Goal: Information Seeking & Learning: Learn about a topic

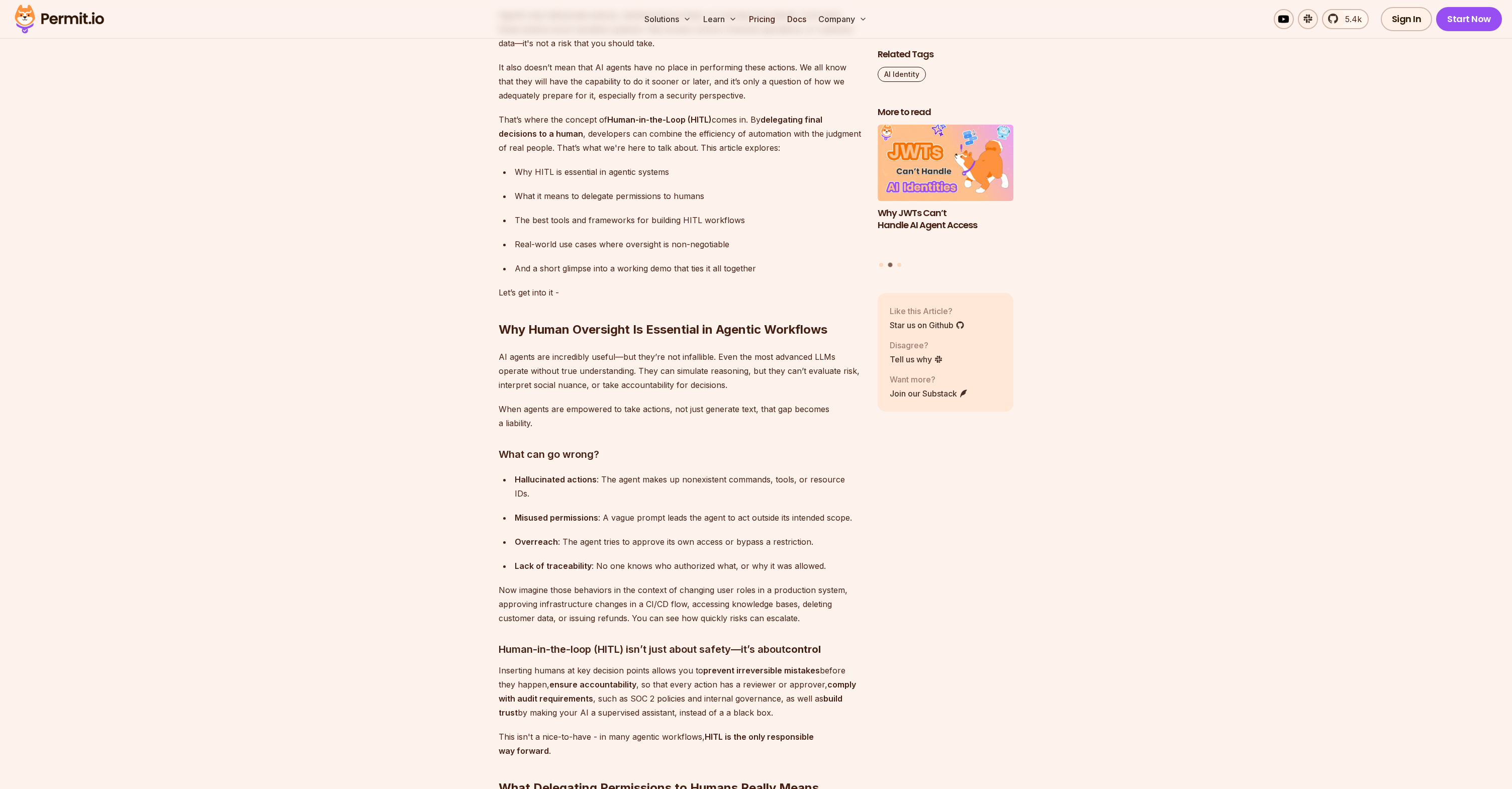
scroll to position [808, 0]
click at [688, 479] on div "Hallucinated actions : The agent makes up nonexistent commands, tools, or resou…" at bounding box center [688, 486] width 347 height 28
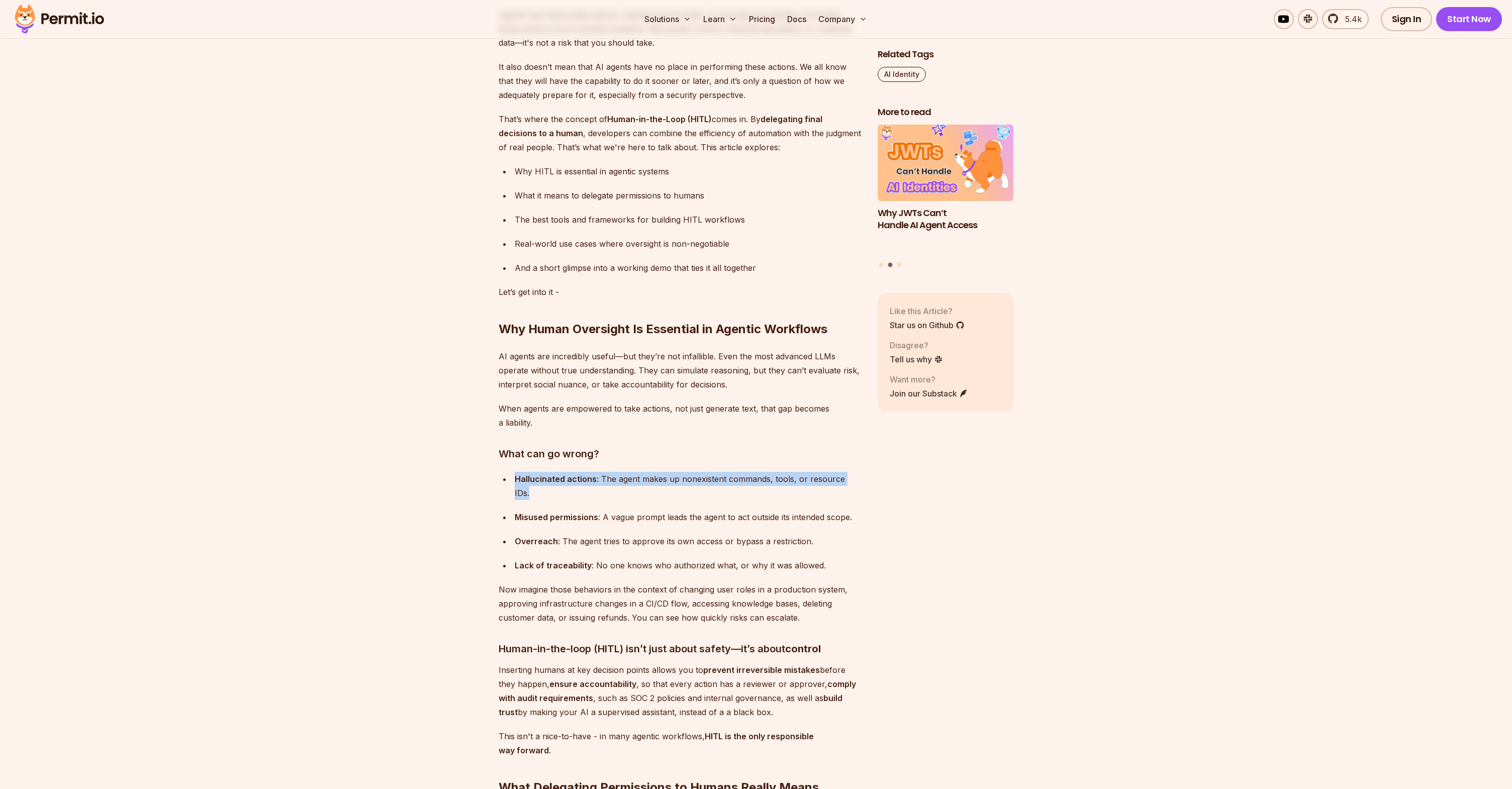
click at [688, 479] on div "Hallucinated actions : The agent makes up nonexistent commands, tools, or resou…" at bounding box center [688, 486] width 347 height 28
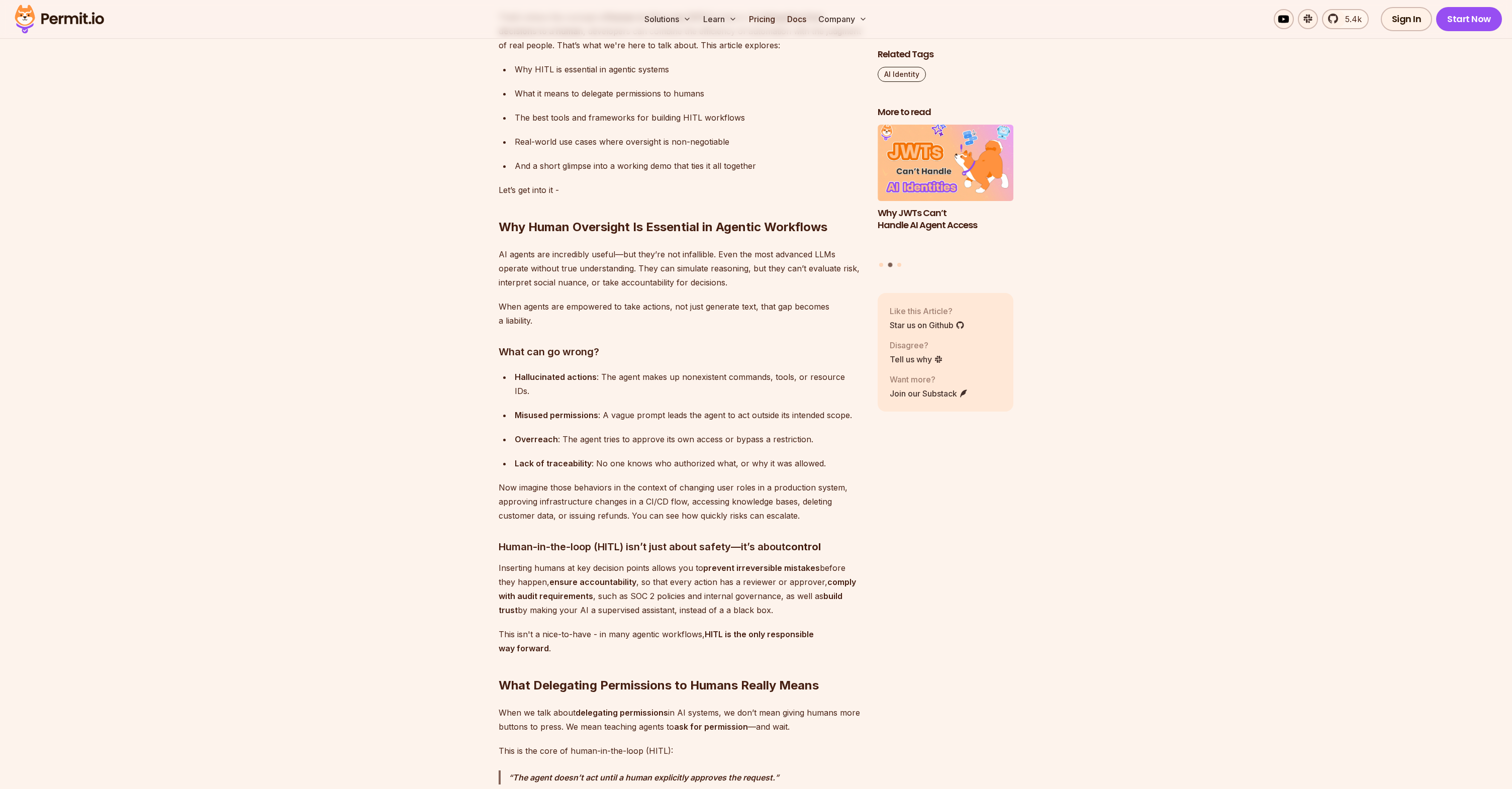
scroll to position [912, 0]
click at [630, 406] on div "Misused permissions : A vague prompt leads the agent to act outside its intende…" at bounding box center [688, 413] width 347 height 14
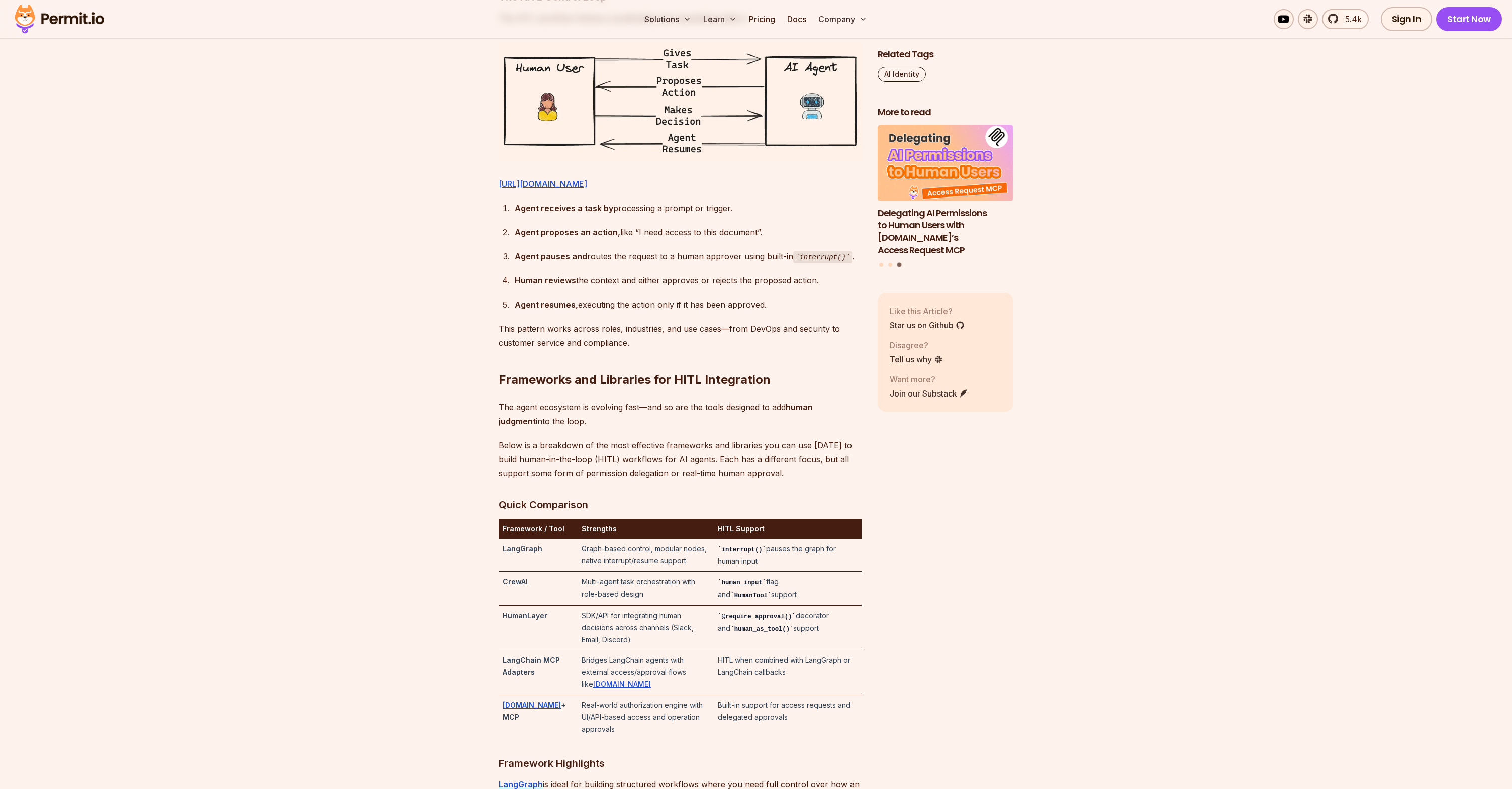
scroll to position [1887, 0]
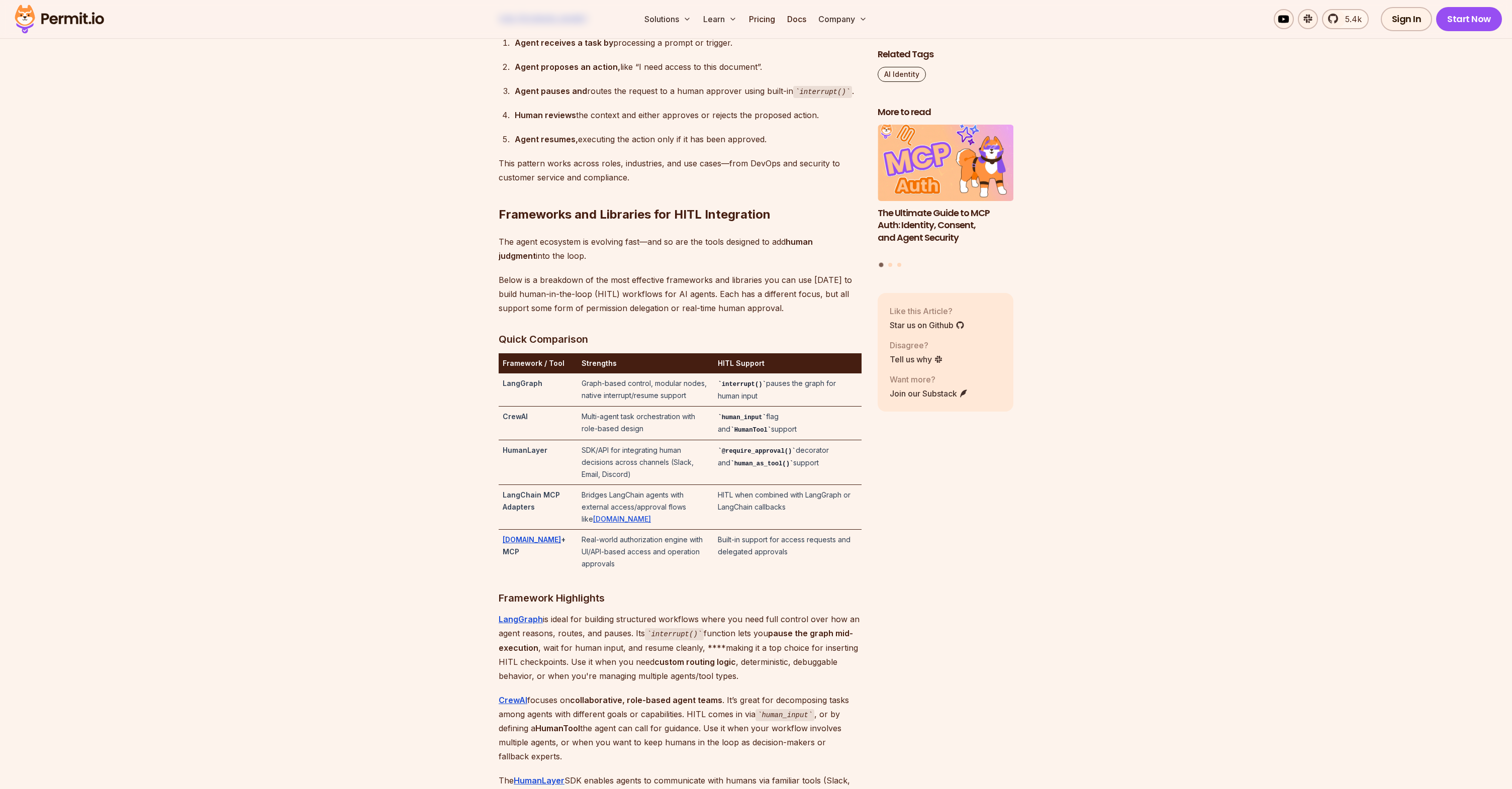
click at [517, 454] on strong "HumanLayer" at bounding box center [525, 450] width 45 height 9
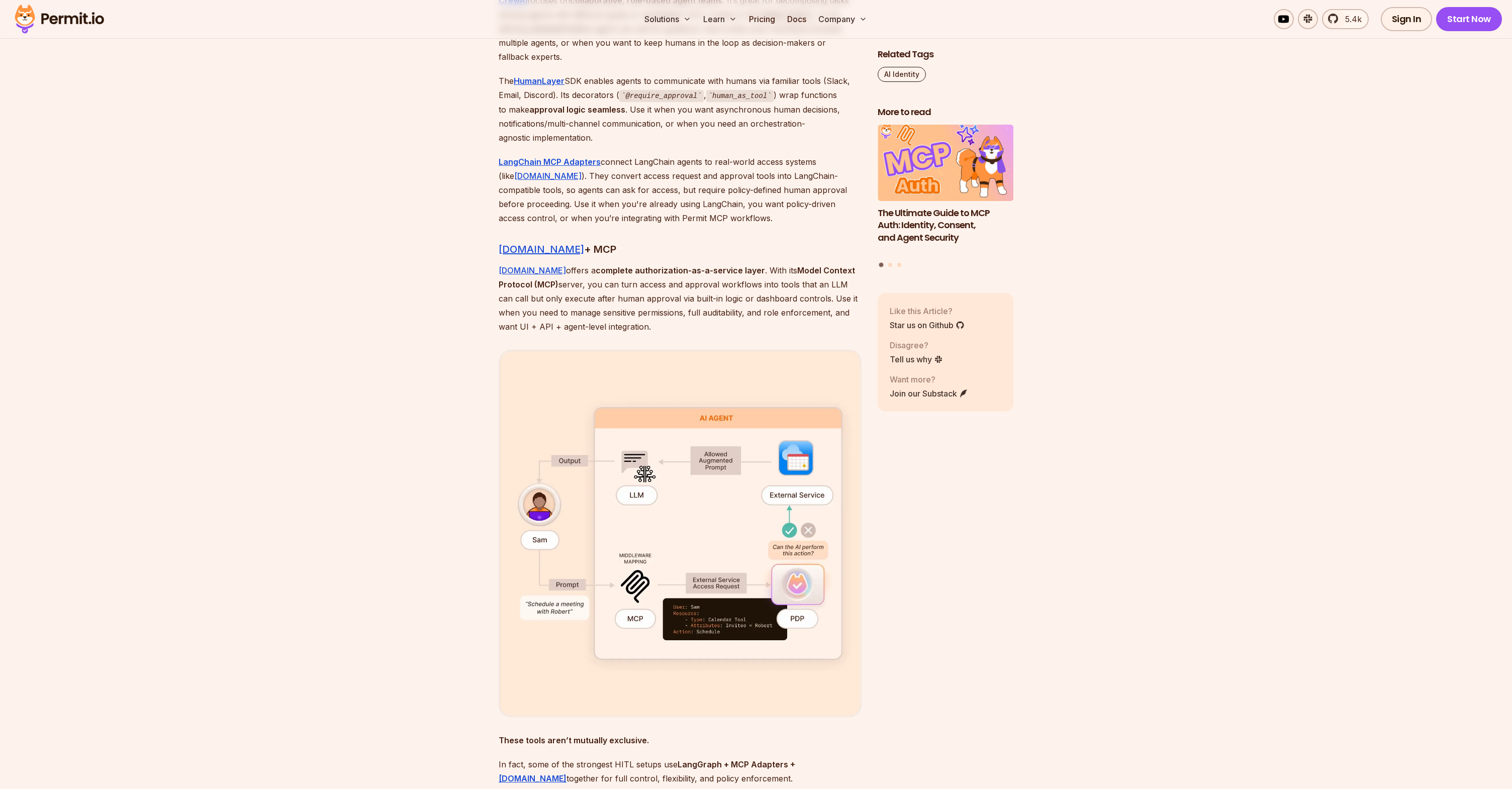
scroll to position [2754, 0]
